Goal: Task Accomplishment & Management: Manage account settings

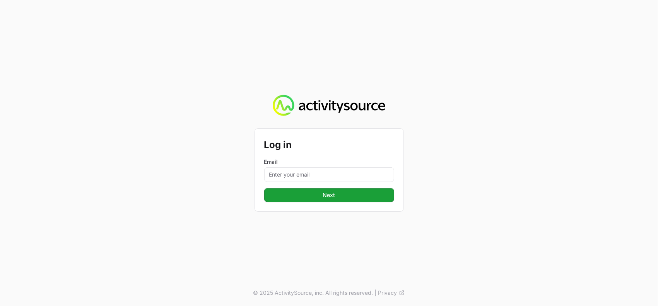
click at [282, 183] on form "Log in Email Next Next" at bounding box center [329, 170] width 130 height 64
click at [291, 177] on input "Email" at bounding box center [329, 174] width 130 height 15
type input "[PERSON_NAME][EMAIL_ADDRESS][DOMAIN_NAME]"
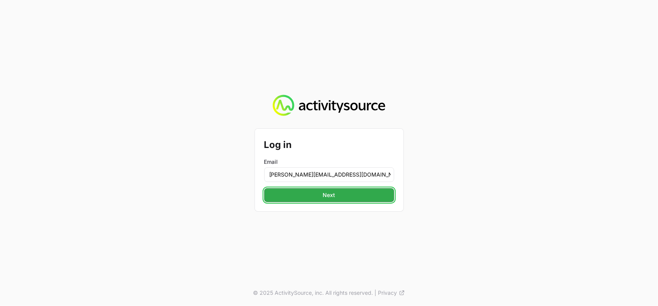
click at [328, 193] on span "Next" at bounding box center [329, 195] width 121 height 9
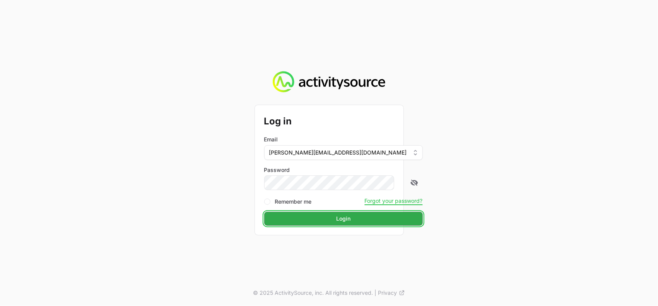
click at [342, 216] on span "Login" at bounding box center [343, 218] width 149 height 9
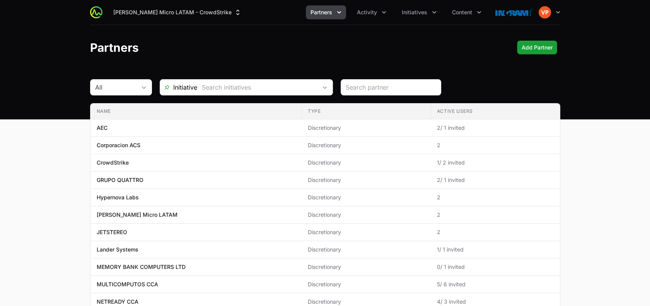
click at [328, 12] on span "Partners" at bounding box center [322, 13] width 22 height 8
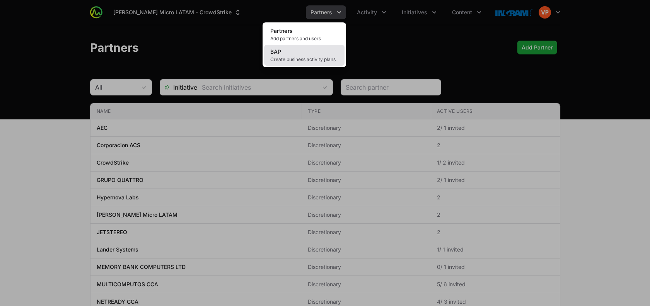
click at [297, 58] on span "Create business activity plans" at bounding box center [304, 59] width 68 height 6
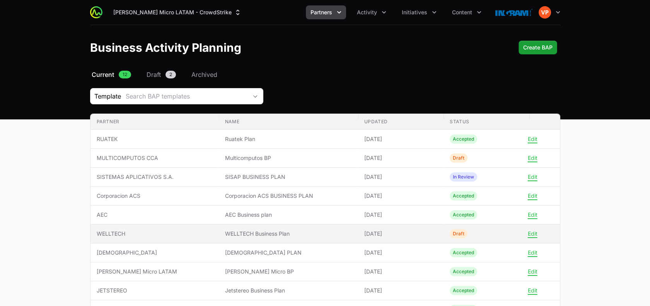
click at [129, 233] on span "WELLTECH" at bounding box center [155, 234] width 116 height 8
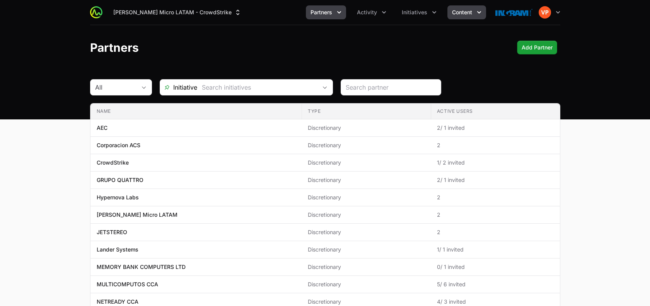
click at [456, 14] on span "Content" at bounding box center [462, 13] width 20 height 8
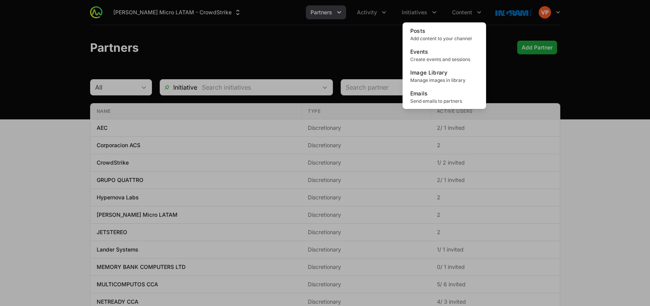
click at [426, 16] on div "Content menu" at bounding box center [325, 153] width 650 height 306
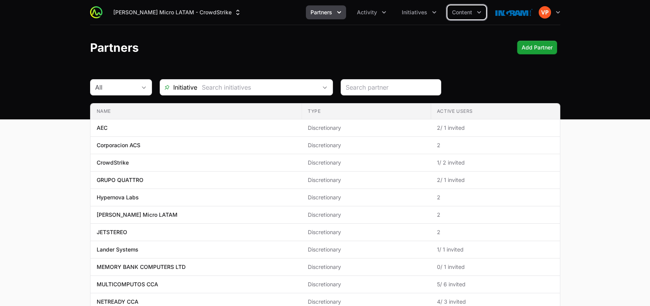
click at [426, 16] on span "Initiatives" at bounding box center [415, 13] width 26 height 8
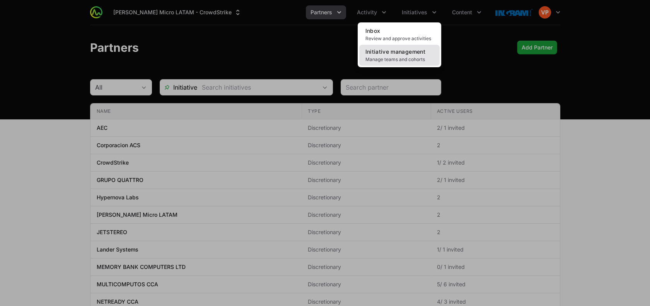
click at [393, 50] on span "Initiative management" at bounding box center [396, 51] width 60 height 7
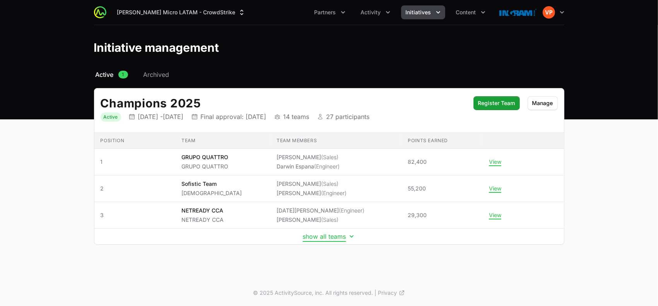
click at [311, 235] on button "show all teams" at bounding box center [329, 237] width 53 height 8
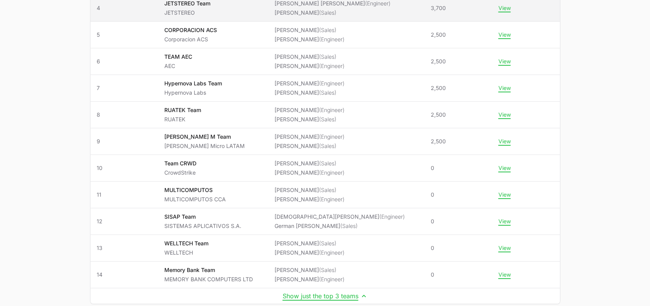
scroll to position [235, 0]
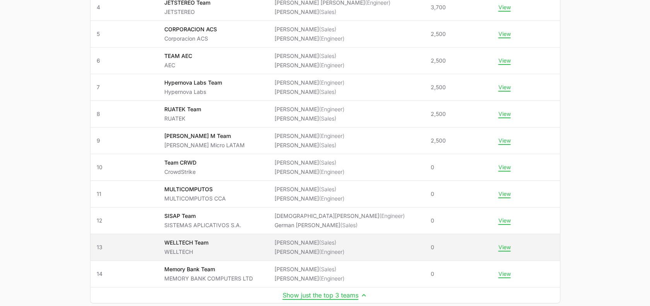
click at [238, 241] on span "WELLTECH Team WELLTECH" at bounding box center [213, 247] width 98 height 17
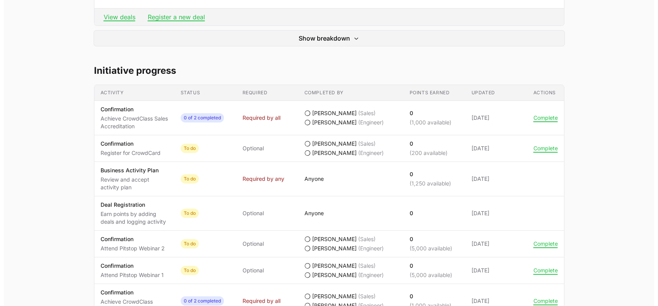
scroll to position [304, 0]
click at [533, 120] on button "Complete" at bounding box center [542, 117] width 24 height 7
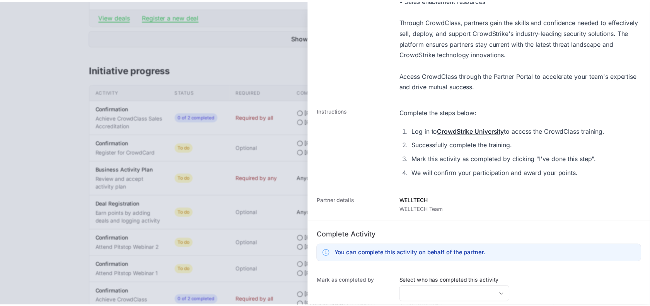
scroll to position [258, 0]
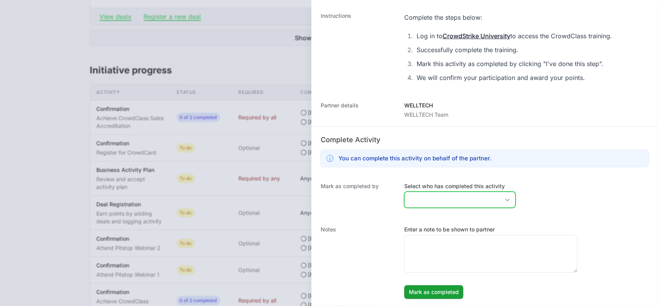
click at [418, 192] on input "Select who has completed this activity" at bounding box center [452, 199] width 95 height 15
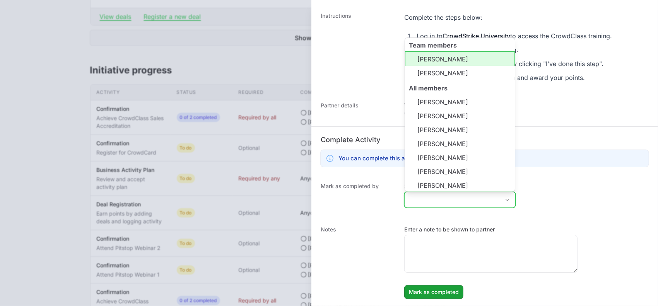
click at [431, 59] on li "[PERSON_NAME]" at bounding box center [460, 58] width 110 height 15
click at [435, 66] on li "[PERSON_NAME]" at bounding box center [460, 73] width 110 height 15
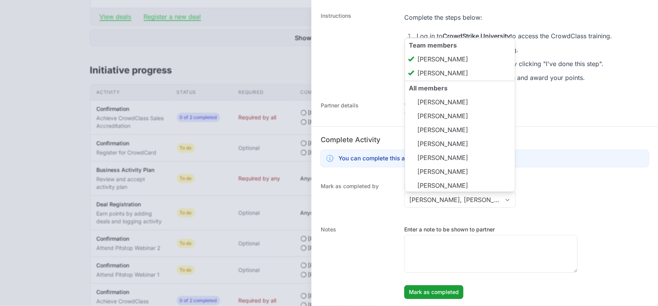
type input "[PERSON_NAME], [PERSON_NAME]"
click at [384, 235] on dt "Notes" at bounding box center [358, 262] width 74 height 73
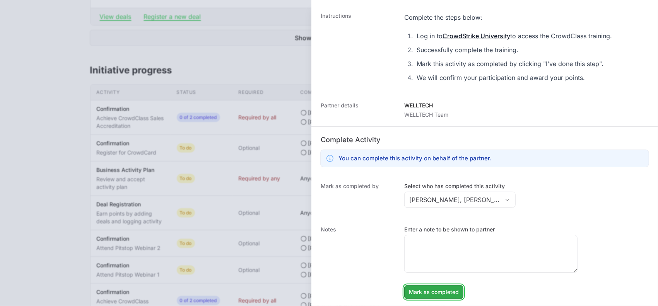
click at [429, 293] on span "Mark as completed" at bounding box center [434, 292] width 50 height 9
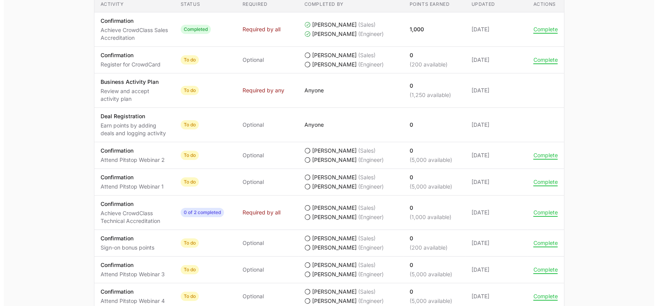
scroll to position [410, 0]
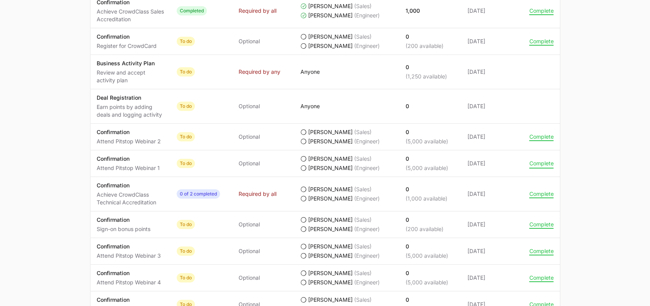
click at [537, 163] on button "Complete" at bounding box center [542, 163] width 24 height 7
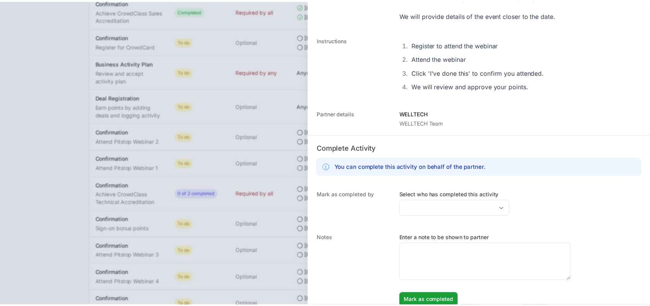
scroll to position [72, 0]
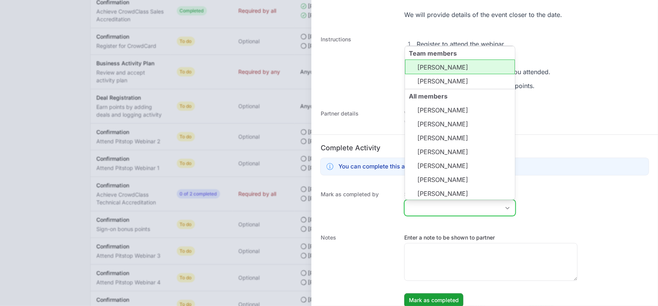
click at [430, 211] on input "Select who has completed this activity" at bounding box center [452, 207] width 95 height 15
click at [444, 70] on li "[PERSON_NAME]" at bounding box center [460, 67] width 110 height 15
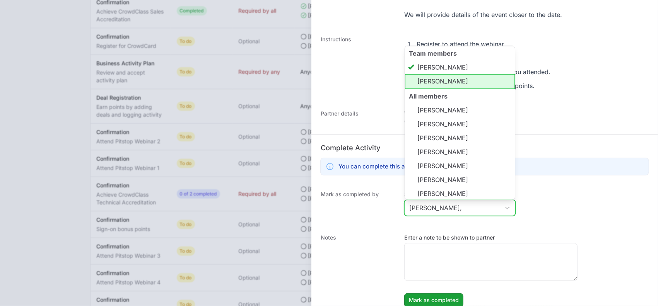
click at [437, 82] on li "[PERSON_NAME]" at bounding box center [460, 81] width 110 height 15
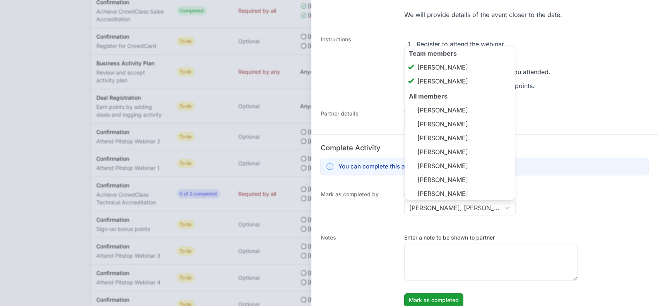
type input "[PERSON_NAME], [PERSON_NAME]"
click at [378, 259] on dt "Notes" at bounding box center [358, 270] width 74 height 73
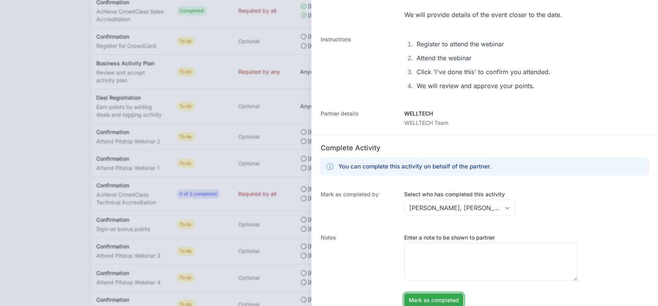
click at [428, 301] on span "Mark as completed" at bounding box center [434, 300] width 50 height 9
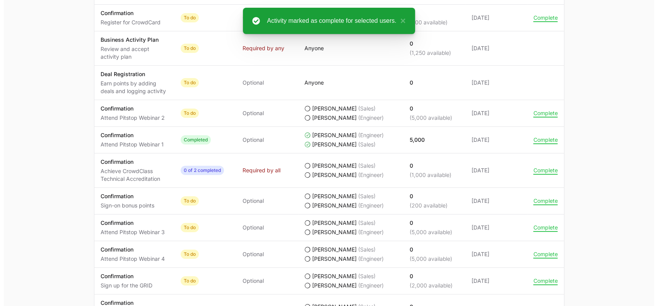
scroll to position [448, 0]
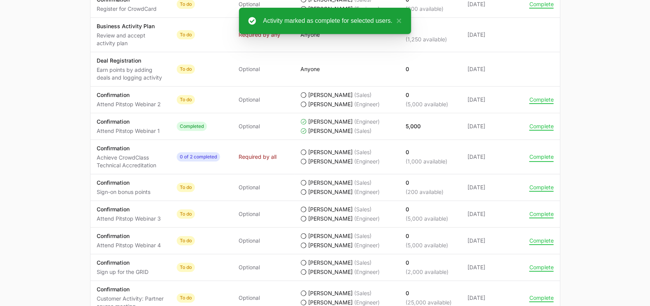
click at [536, 157] on button "Complete" at bounding box center [542, 157] width 24 height 7
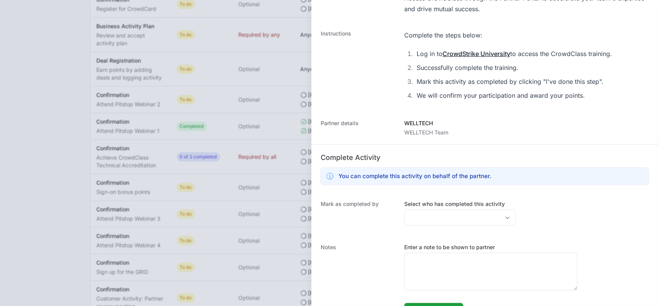
scroll to position [248, 0]
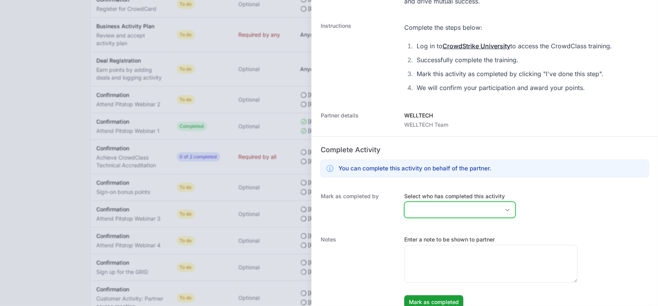
click at [436, 217] on input "Select who has completed this activity" at bounding box center [452, 209] width 95 height 15
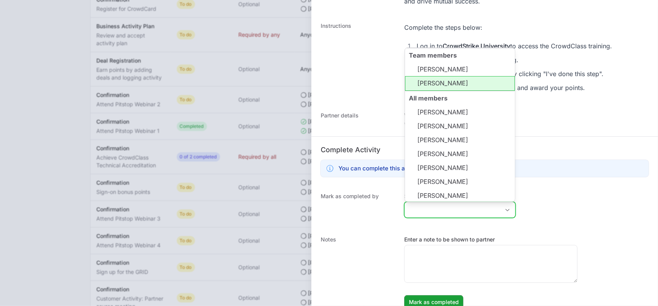
click at [431, 81] on li "[PERSON_NAME]" at bounding box center [460, 83] width 110 height 15
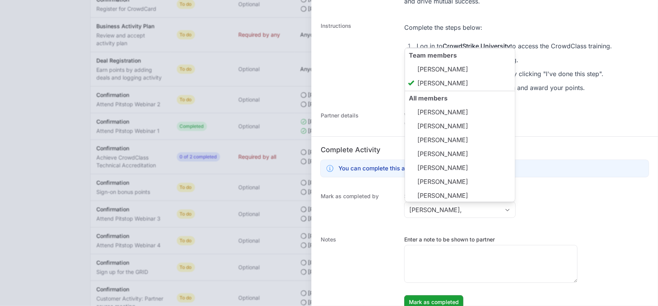
type input "[PERSON_NAME]"
click at [373, 275] on dt "Notes" at bounding box center [358, 272] width 74 height 73
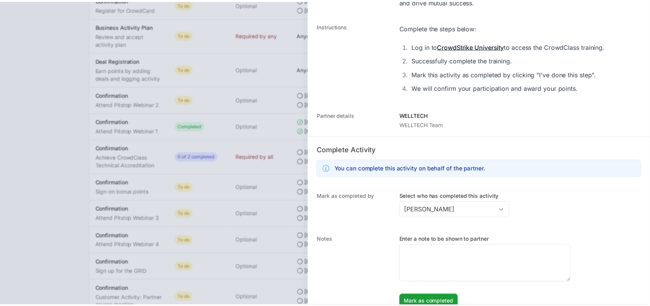
scroll to position [258, 0]
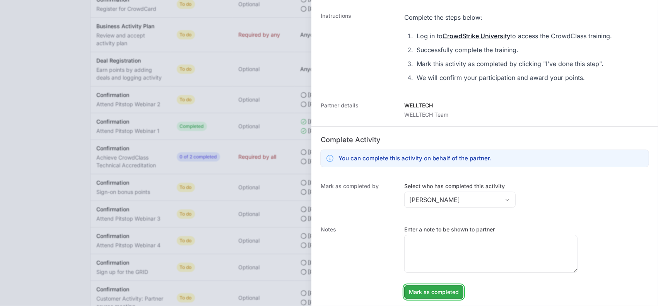
click at [431, 297] on button "Mark as completed Mark as completed" at bounding box center [433, 292] width 59 height 14
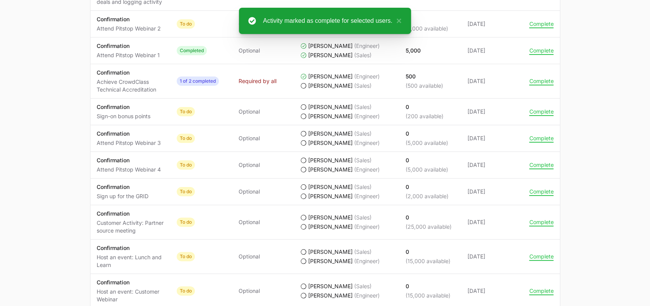
scroll to position [528, 0]
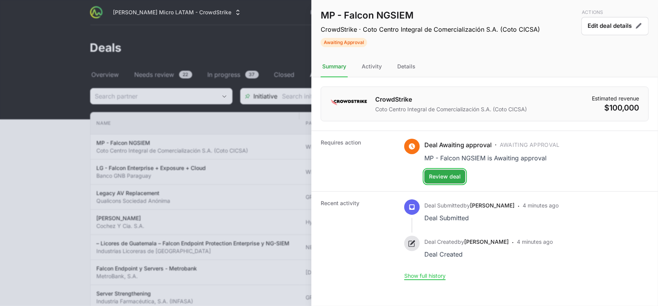
click at [438, 177] on span "Review deal" at bounding box center [445, 176] width 32 height 9
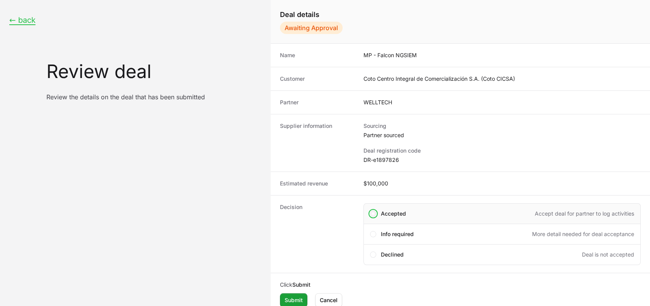
click at [371, 212] on span "Create deal form" at bounding box center [373, 214] width 6 height 6
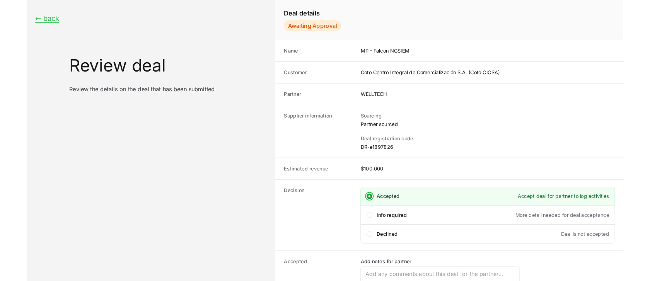
scroll to position [72, 0]
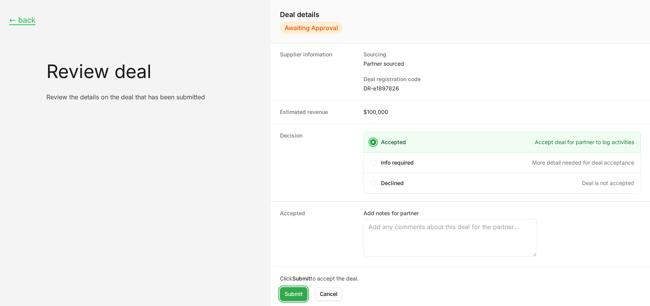
click at [296, 290] on span "Submit" at bounding box center [294, 294] width 18 height 9
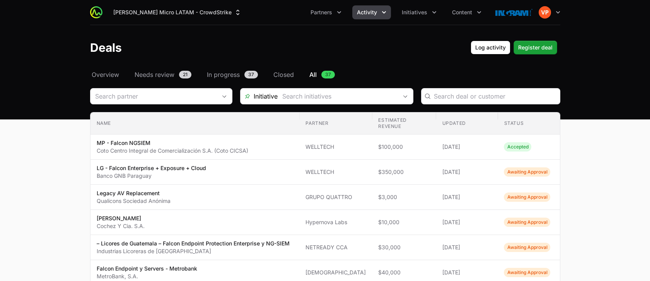
click at [376, 9] on span "Activity" at bounding box center [367, 13] width 20 height 8
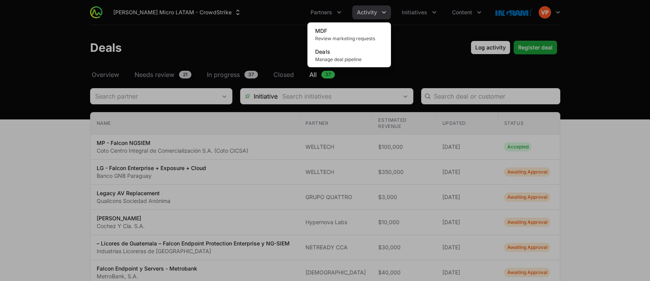
click at [331, 17] on div "Activity menu" at bounding box center [325, 140] width 650 height 281
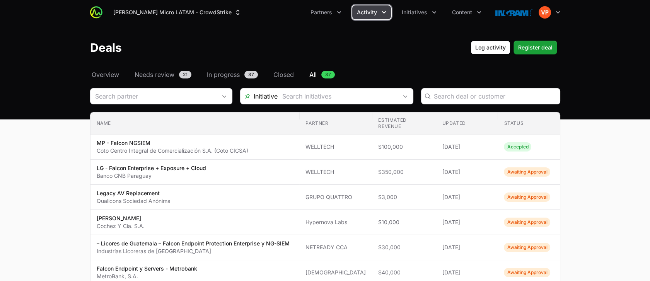
click at [331, 17] on button "Partners" at bounding box center [326, 12] width 40 height 14
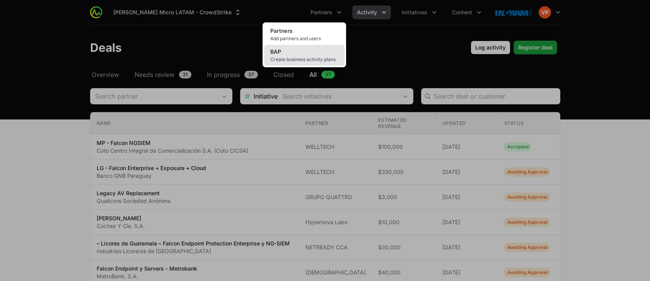
click at [300, 55] on link "BAP Create business activity plans" at bounding box center [304, 55] width 80 height 21
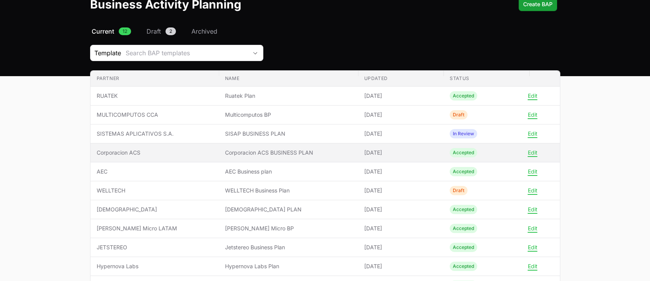
scroll to position [51, 0]
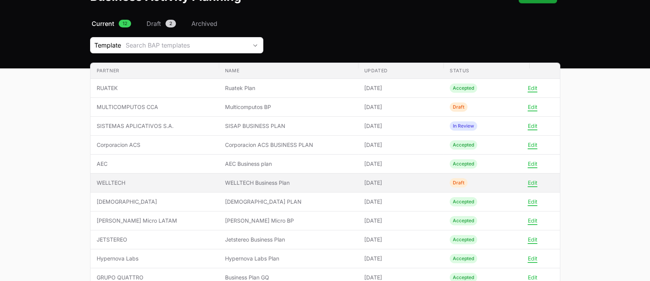
click at [264, 185] on span "WELLTECH Business Plan" at bounding box center [288, 183] width 127 height 8
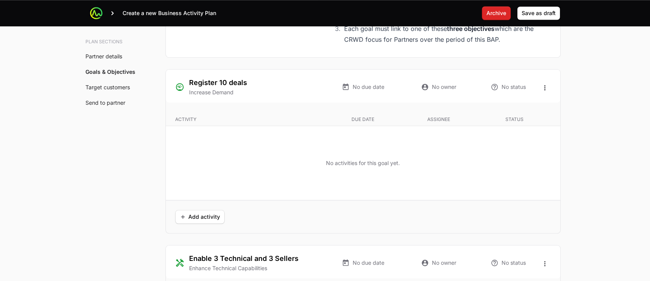
scroll to position [1445, 0]
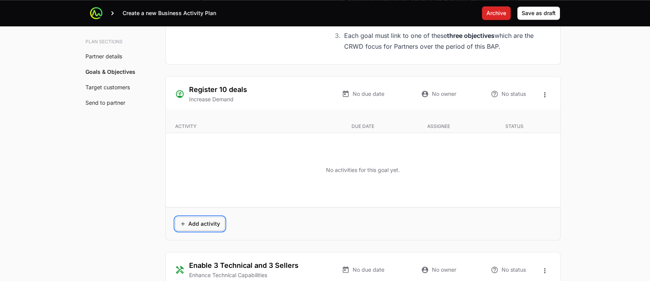
click at [195, 227] on span "Add activity" at bounding box center [200, 223] width 40 height 9
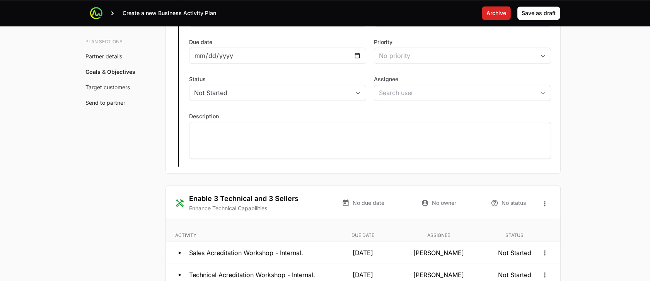
scroll to position [1502, 0]
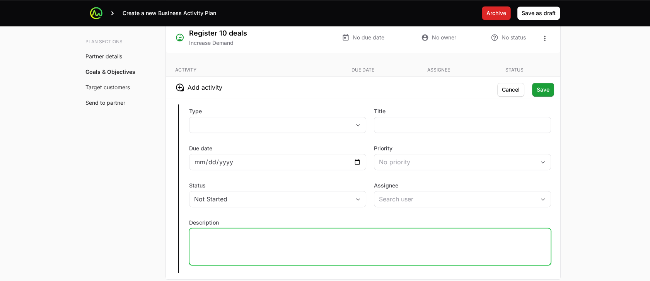
click at [195, 228] on div at bounding box center [370, 246] width 362 height 37
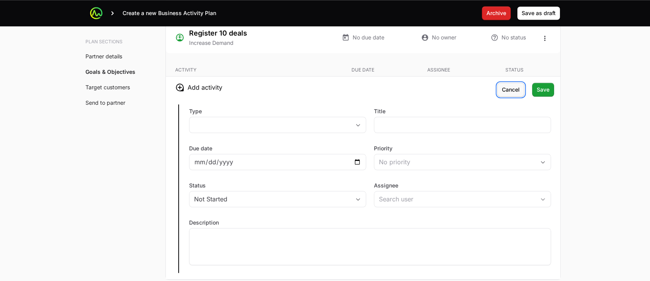
click at [507, 87] on span "Cancel" at bounding box center [511, 89] width 18 height 9
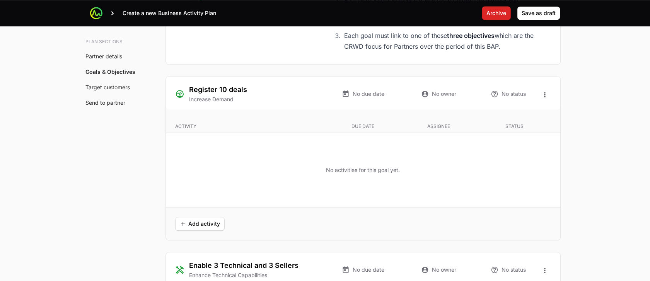
scroll to position [1446, 0]
click at [201, 219] on span "Add activity" at bounding box center [200, 223] width 40 height 9
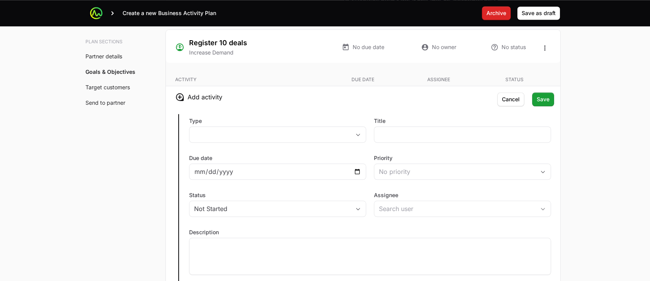
scroll to position [1499, 0]
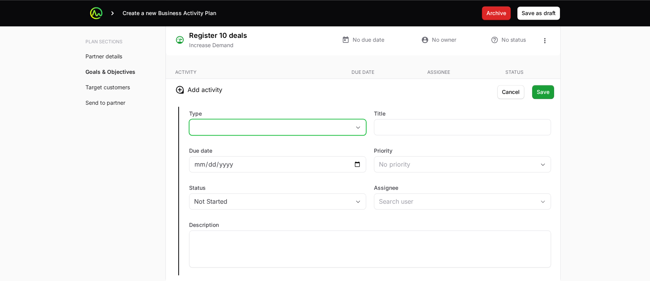
click at [289, 125] on button "placeholder" at bounding box center [278, 127] width 176 height 15
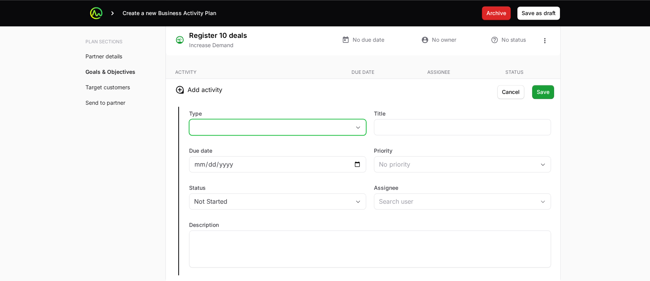
click at [244, 130] on button "placeholder" at bounding box center [278, 127] width 176 height 15
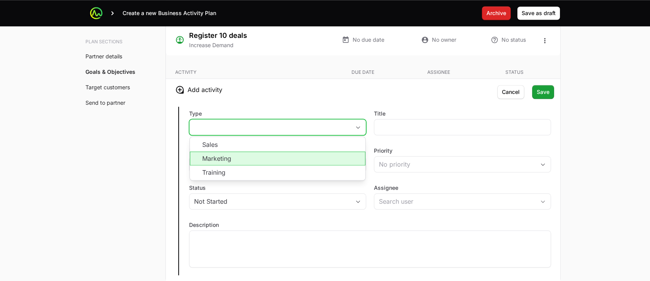
click at [223, 156] on li "Marketing" at bounding box center [278, 159] width 176 height 14
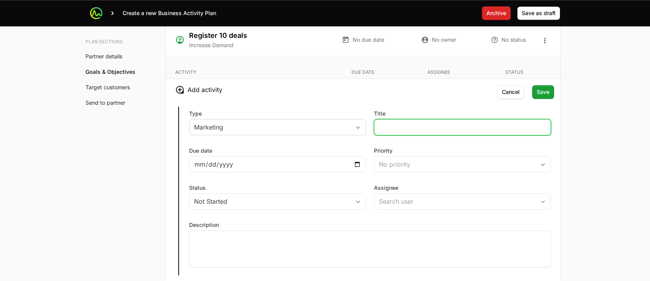
click at [387, 128] on input "Title" at bounding box center [462, 127] width 167 height 9
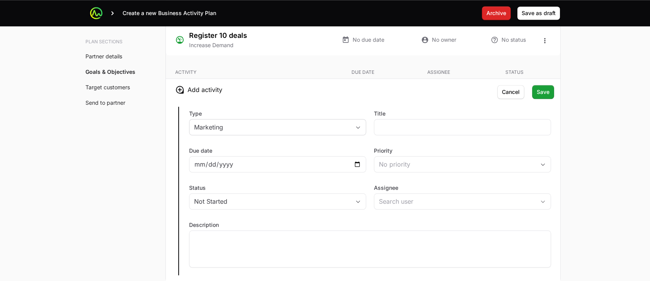
click at [297, 214] on div "Type Marketing Title Due date Priority No priority Status Not Started Assignee …" at bounding box center [363, 191] width 395 height 181
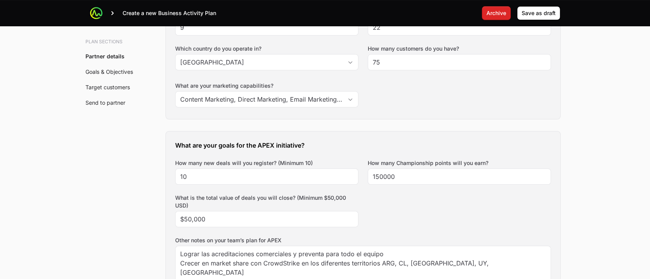
scroll to position [0, 0]
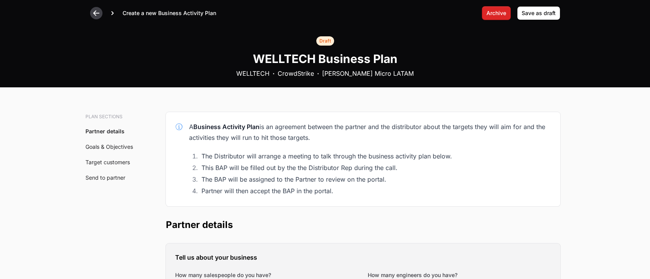
click at [96, 15] on icon at bounding box center [96, 13] width 8 height 8
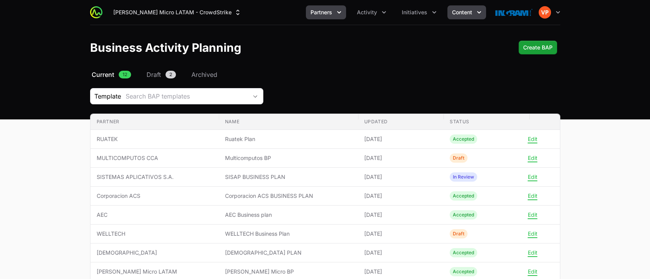
click at [462, 13] on span "Content" at bounding box center [462, 13] width 20 height 8
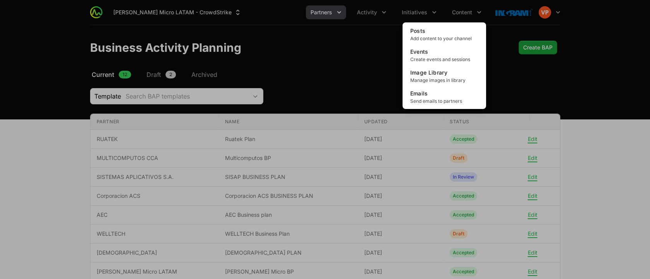
click at [411, 14] on div "Content menu" at bounding box center [325, 139] width 650 height 279
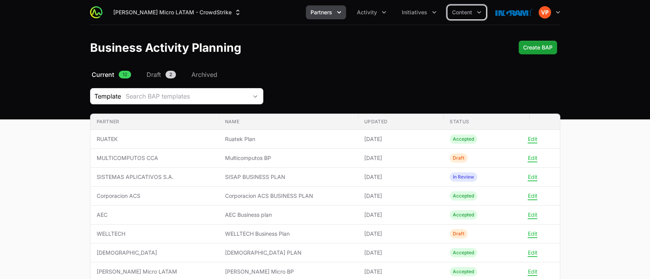
click at [411, 14] on span "Initiatives" at bounding box center [415, 13] width 26 height 8
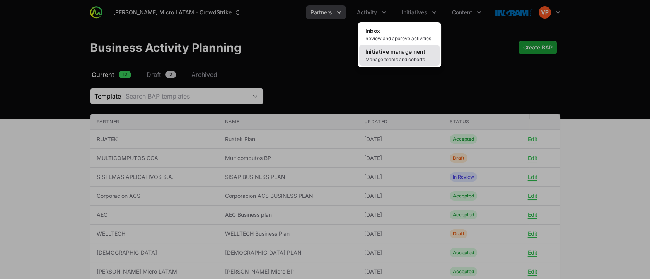
click at [385, 59] on span "Manage teams and cohorts" at bounding box center [400, 59] width 68 height 6
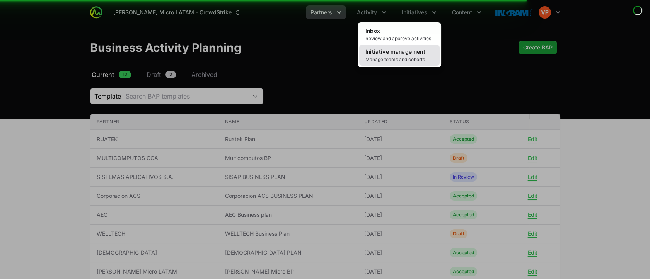
click at [387, 49] on span "Initiative management" at bounding box center [396, 51] width 60 height 7
click at [383, 55] on span "Initiative management" at bounding box center [396, 51] width 60 height 7
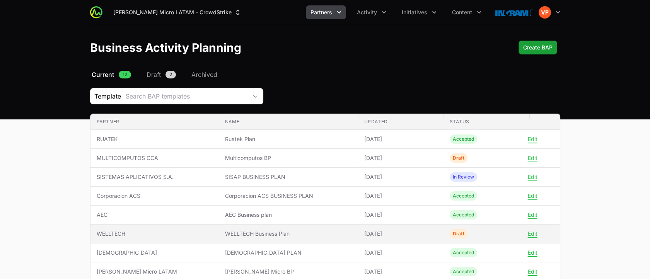
click at [225, 234] on span "WELLTECH Business Plan" at bounding box center [288, 234] width 127 height 8
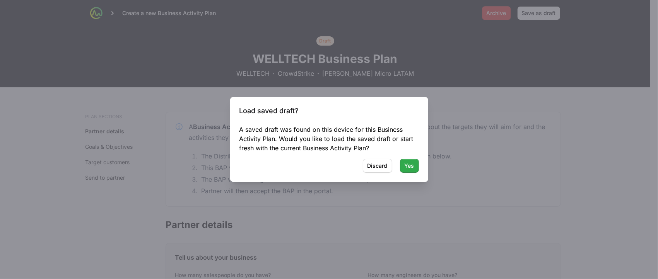
click at [404, 166] on button "Yes Yes" at bounding box center [409, 166] width 19 height 14
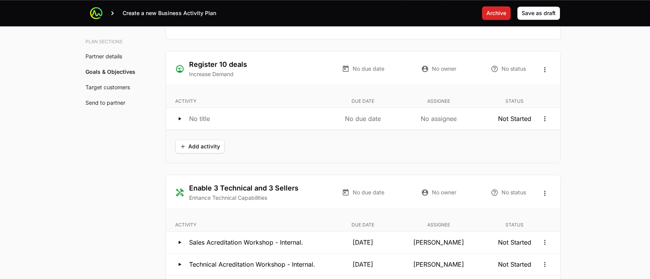
scroll to position [1466, 0]
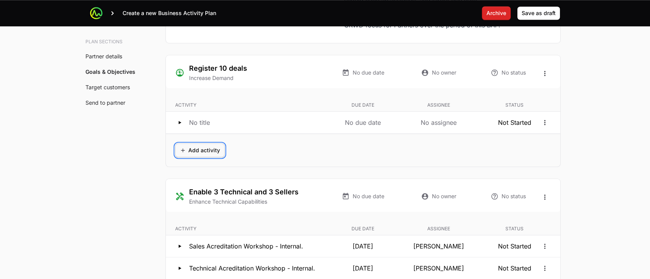
click at [204, 150] on span "Add activity" at bounding box center [200, 150] width 40 height 9
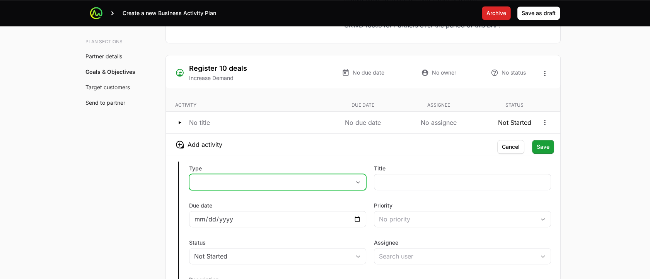
click at [231, 176] on button "placeholder" at bounding box center [278, 181] width 176 height 15
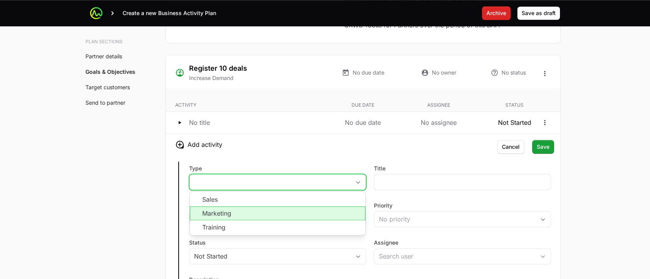
click at [226, 207] on li "Marketing" at bounding box center [278, 214] width 176 height 14
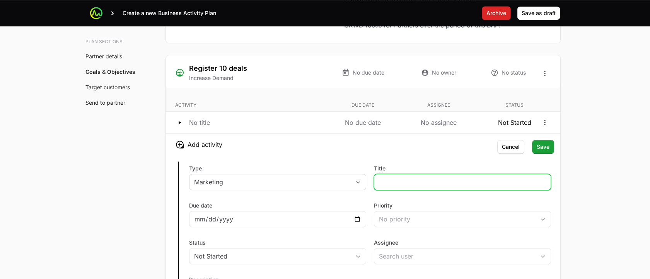
click at [390, 182] on input "Title" at bounding box center [462, 182] width 167 height 9
type input "DINNER WITH CUSTOMERS"
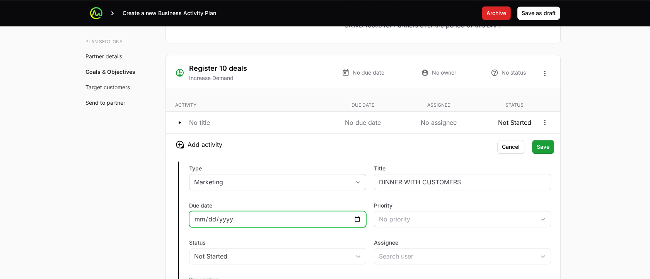
click at [359, 217] on input "Due date" at bounding box center [277, 219] width 167 height 9
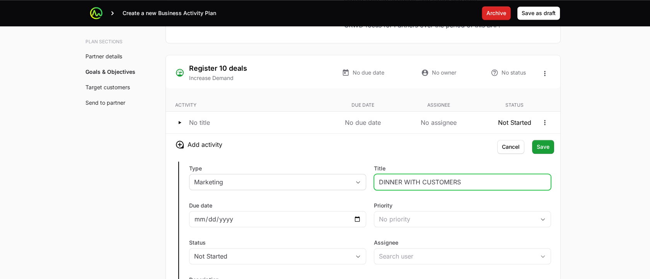
type input "[DATE]"
click at [407, 180] on input "DINNER WITH CUSTOMERS" at bounding box center [462, 182] width 167 height 9
click at [380, 182] on input "DINNER WITH CUSTOMERS" at bounding box center [462, 182] width 167 height 9
click at [468, 182] on input "DINNER WITH CUSTOMERS" at bounding box center [462, 182] width 167 height 9
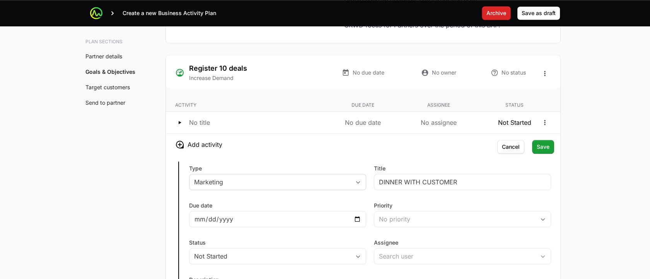
click at [427, 157] on div "Type Marketing Title DINNER WITH CUSTOMER Due date [DATE] Priority No priority …" at bounding box center [363, 245] width 395 height 181
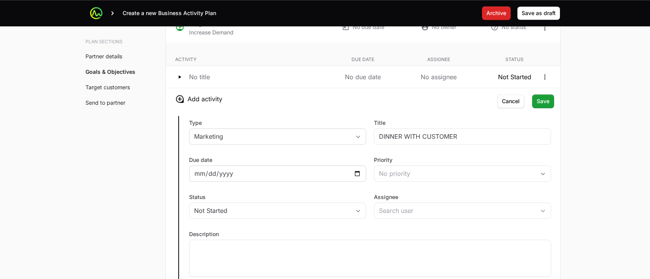
click at [362, 171] on div "[DATE]" at bounding box center [277, 174] width 177 height 16
click at [384, 140] on div "DINNER WITH CUSTOMER" at bounding box center [462, 136] width 177 height 16
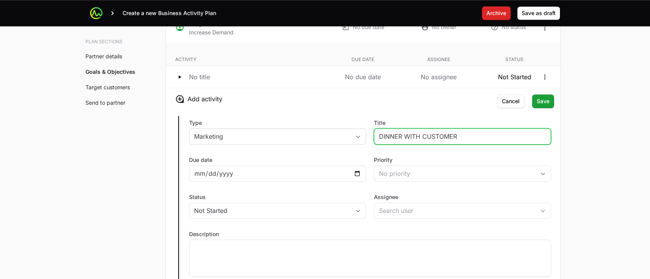
click at [386, 135] on input "DINNER WITH CUSTOMER" at bounding box center [462, 136] width 167 height 9
type input "lunch with customer"
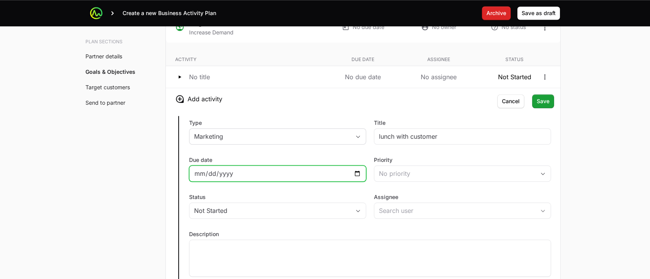
click at [359, 173] on input "[DATE]" at bounding box center [277, 173] width 167 height 9
type input "[DATE]"
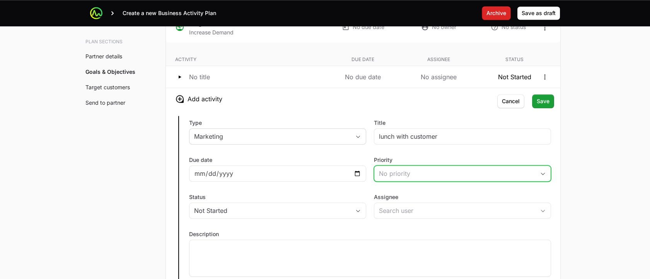
click at [395, 170] on div "No priority" at bounding box center [457, 173] width 156 height 9
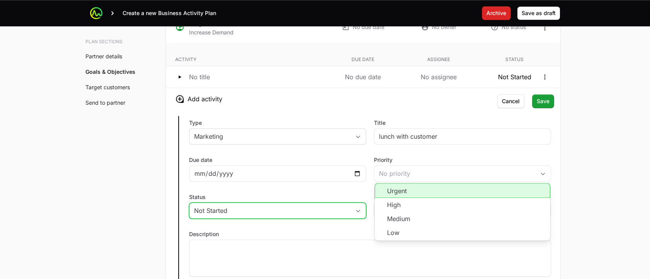
click at [278, 207] on div "Not Started" at bounding box center [272, 210] width 156 height 9
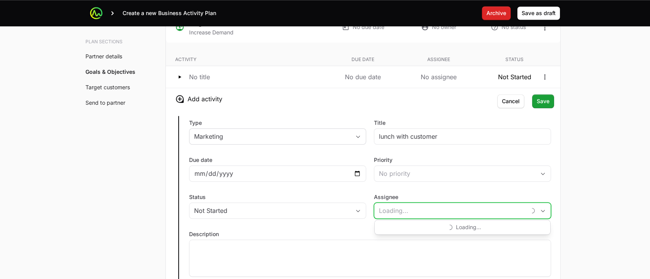
click at [393, 203] on input "Assignee" at bounding box center [450, 210] width 152 height 15
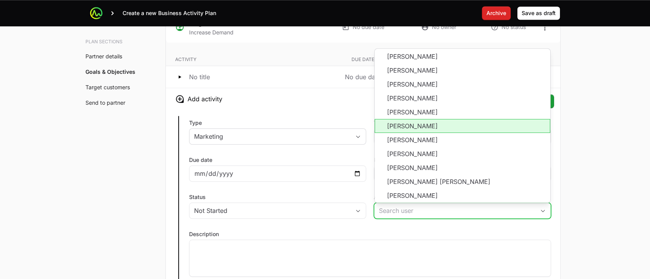
click at [411, 126] on li "[PERSON_NAME]" at bounding box center [463, 126] width 176 height 14
type input "[PERSON_NAME]"
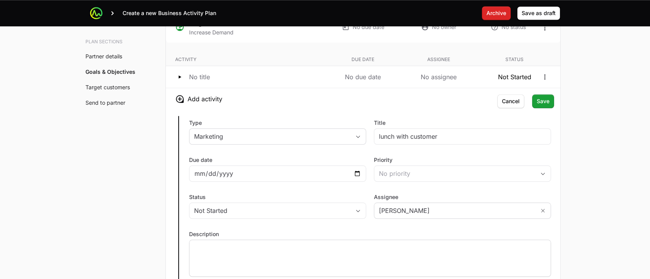
click at [365, 266] on div at bounding box center [370, 258] width 362 height 37
click at [545, 101] on span "Save" at bounding box center [543, 101] width 13 height 9
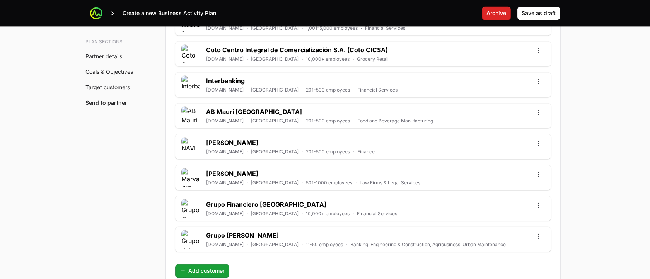
scroll to position [2413, 0]
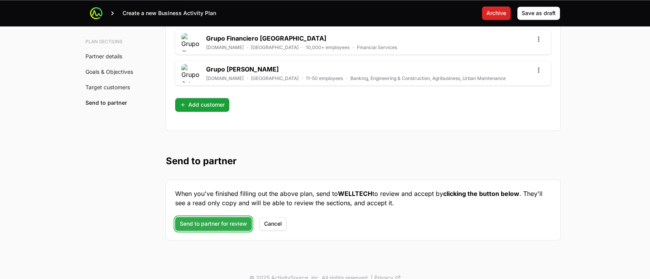
click at [206, 219] on span "Send to partner for review" at bounding box center [213, 223] width 67 height 9
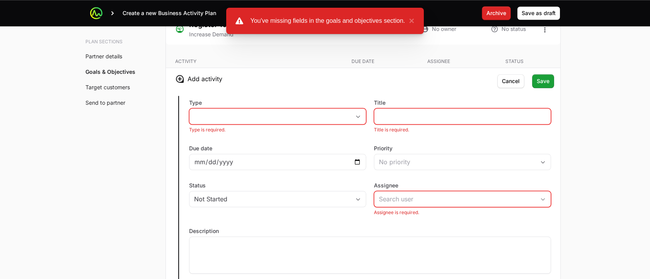
scroll to position [1510, 0]
click at [505, 79] on span "Cancel" at bounding box center [511, 81] width 18 height 9
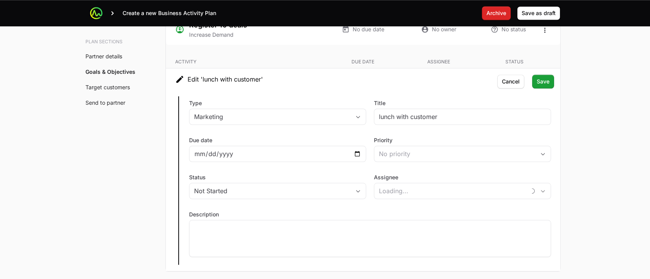
type input "[PERSON_NAME]"
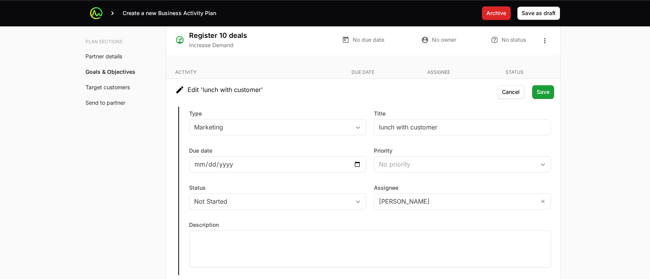
scroll to position [1495, 0]
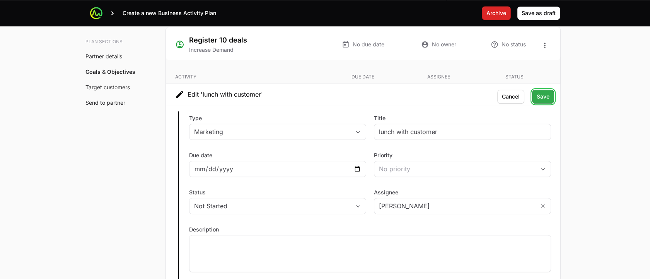
click at [543, 97] on span "Save" at bounding box center [543, 96] width 13 height 9
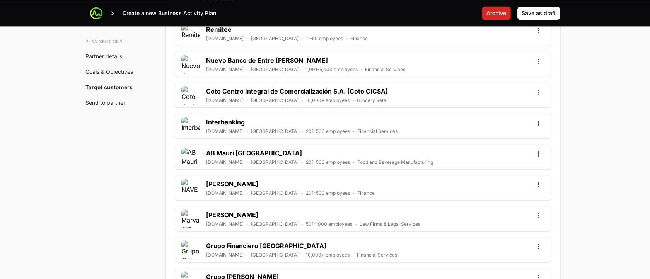
scroll to position [2391, 0]
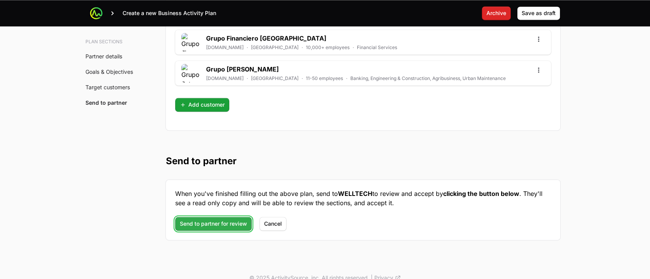
click at [210, 219] on span "Send to partner for review" at bounding box center [213, 223] width 67 height 9
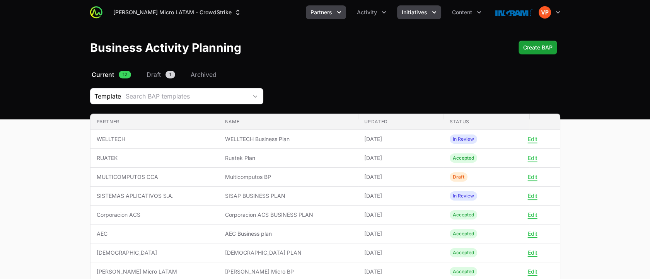
click at [428, 13] on button "Initiatives" at bounding box center [419, 12] width 44 height 14
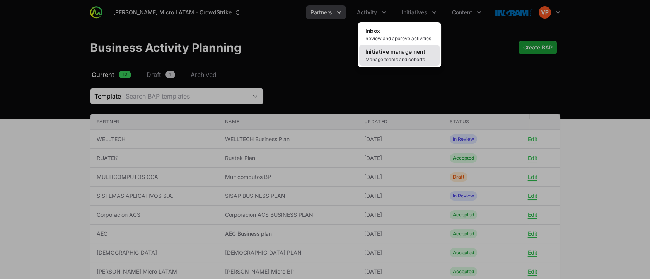
click at [398, 52] on span "Initiative management" at bounding box center [396, 51] width 60 height 7
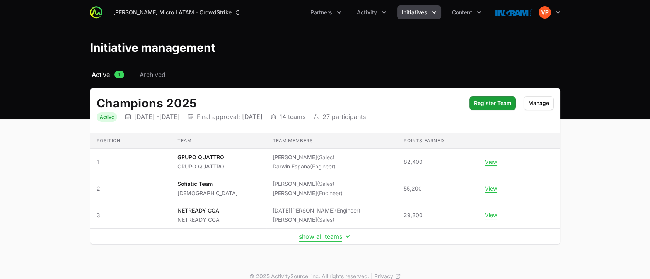
click at [308, 234] on button "show all teams" at bounding box center [325, 237] width 53 height 8
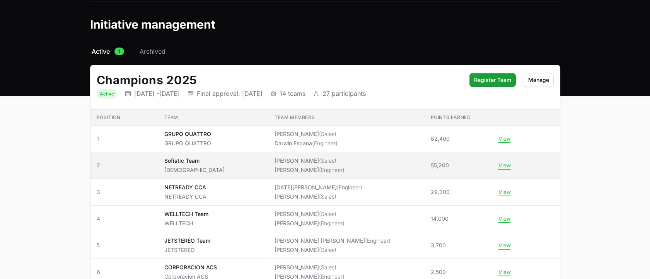
scroll to position [24, 0]
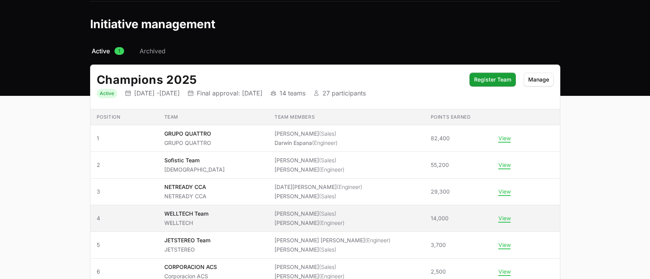
click at [408, 223] on span "[PERSON_NAME] (Sales) [PERSON_NAME] (Engineer)" at bounding box center [347, 218] width 144 height 17
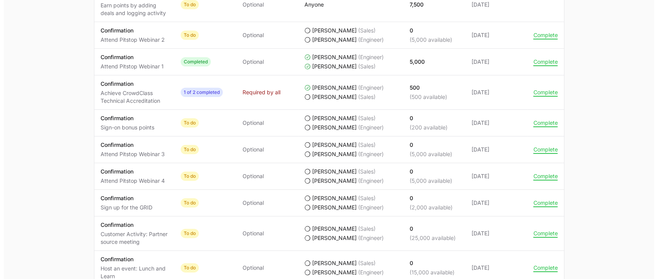
scroll to position [513, 0]
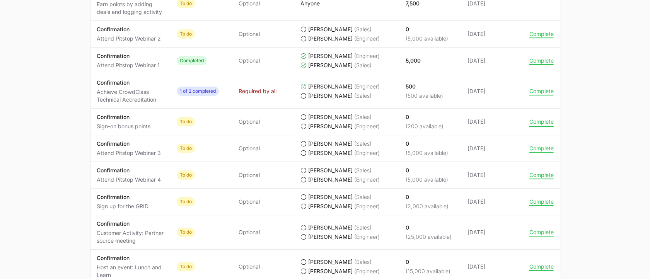
click at [533, 121] on button "Complete" at bounding box center [542, 121] width 24 height 7
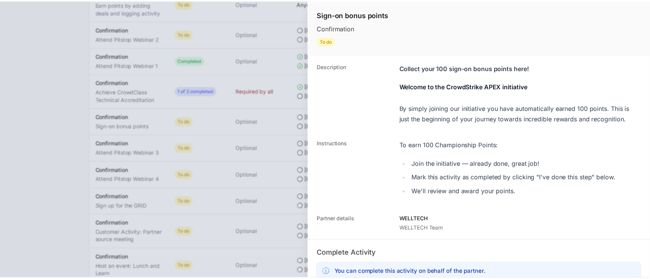
scroll to position [142, 0]
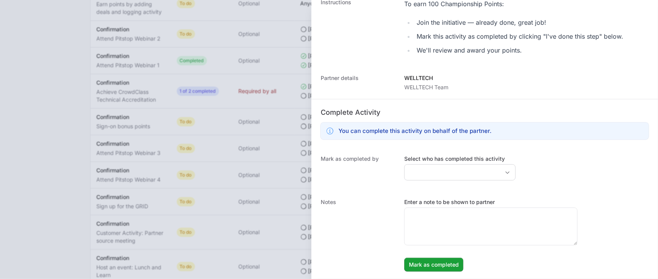
click at [431, 163] on div "Select who has completed this activity" at bounding box center [459, 168] width 111 height 26
click at [427, 168] on input "Select who has completed this activity" at bounding box center [452, 172] width 95 height 15
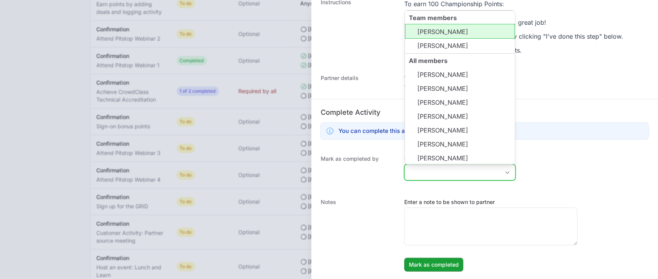
click at [420, 36] on li "[PERSON_NAME]" at bounding box center [460, 31] width 110 height 15
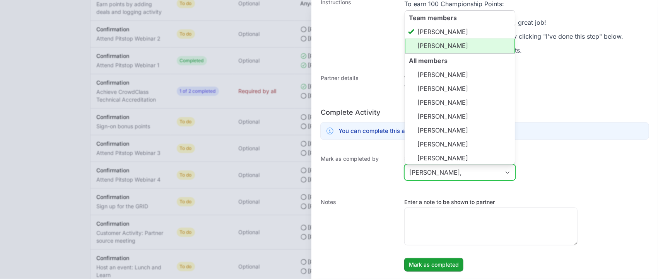
click at [417, 44] on li "[PERSON_NAME]" at bounding box center [460, 46] width 110 height 15
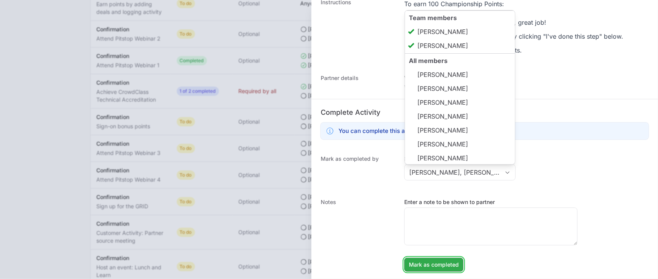
type input "[PERSON_NAME], [PERSON_NAME]"
click at [422, 258] on button "Mark as completed Mark as completed" at bounding box center [433, 265] width 59 height 14
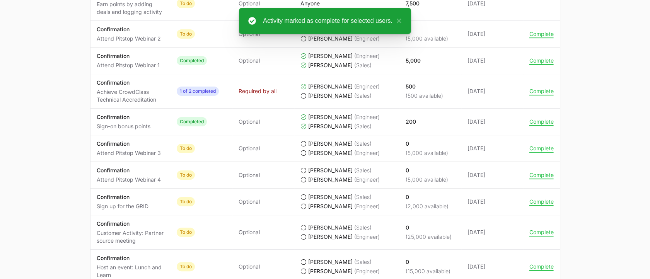
click at [56, 173] on main "Champions 2025 WELLTECH Team WELLTECH [PERSON_NAME], [PERSON_NAME] Status Rank …" at bounding box center [325, 36] width 650 height 948
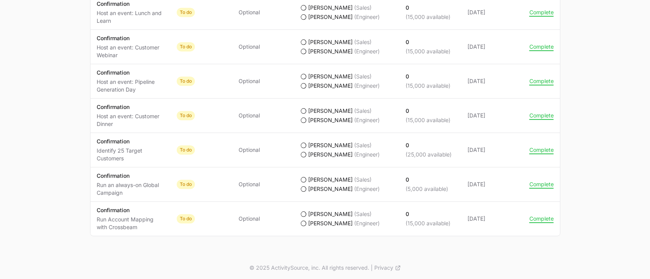
scroll to position [769, 0]
drag, startPoint x: 94, startPoint y: 135, endPoint x: 584, endPoint y: 156, distance: 490.5
drag, startPoint x: 584, startPoint y: 156, endPoint x: 579, endPoint y: 155, distance: 4.8
drag, startPoint x: 579, startPoint y: 155, endPoint x: 540, endPoint y: 164, distance: 40.4
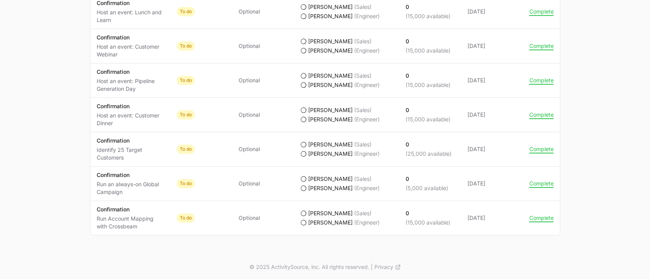
click at [540, 164] on td "Actions Complete" at bounding box center [541, 149] width 37 height 34
click at [409, 167] on td "Points earned 0 (5,000 available)" at bounding box center [431, 184] width 62 height 34
drag, startPoint x: 91, startPoint y: 137, endPoint x: 132, endPoint y: 155, distance: 44.1
click at [132, 155] on td "Activity Confirmation Identify 25 Target Customers" at bounding box center [131, 149] width 80 height 34
drag, startPoint x: 132, startPoint y: 155, endPoint x: 133, endPoint y: 196, distance: 41.4
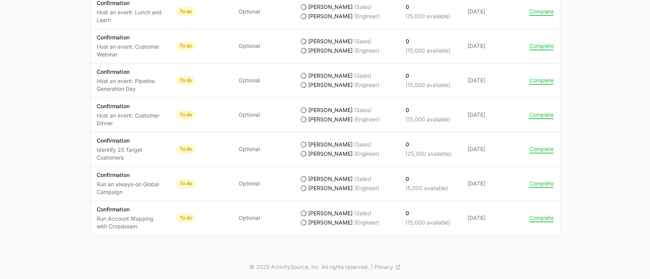
click at [133, 196] on td "Activity Confirmation Run an always-on Global Campaign" at bounding box center [131, 184] width 80 height 34
drag, startPoint x: 133, startPoint y: 196, endPoint x: 152, endPoint y: 238, distance: 45.4
drag, startPoint x: 152, startPoint y: 238, endPoint x: 79, endPoint y: 169, distance: 100.1
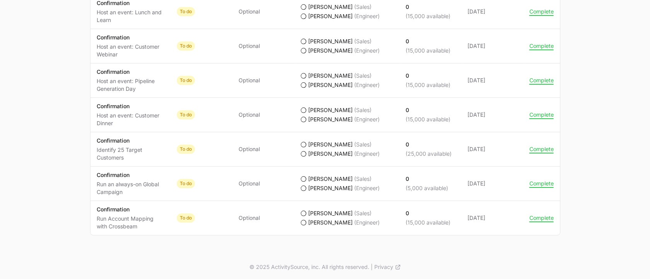
drag, startPoint x: 92, startPoint y: 141, endPoint x: 509, endPoint y: 153, distance: 417.6
click at [509, 153] on tr "Activity Confirmation Identify 25 Target Customers Status To do Required Option…" at bounding box center [326, 149] width 470 height 34
click at [134, 159] on p "Identify 25 Target Customers" at bounding box center [131, 153] width 68 height 15
drag, startPoint x: 134, startPoint y: 159, endPoint x: 82, endPoint y: 125, distance: 62.1
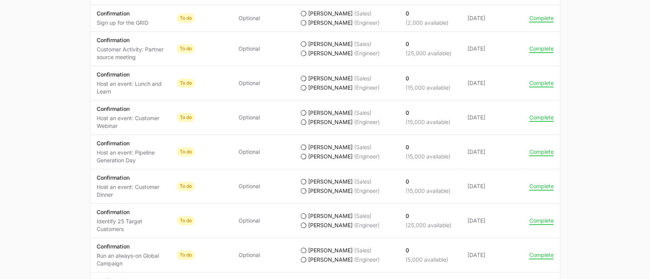
scroll to position [696, 0]
